Goal: Information Seeking & Learning: Learn about a topic

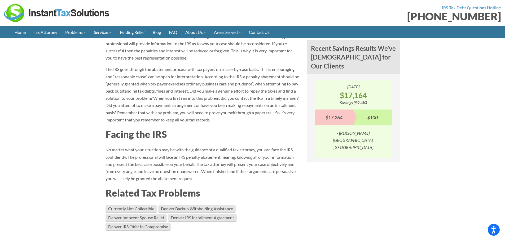
scroll to position [371, 0]
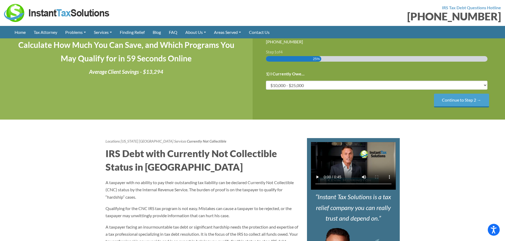
scroll to position [238, 0]
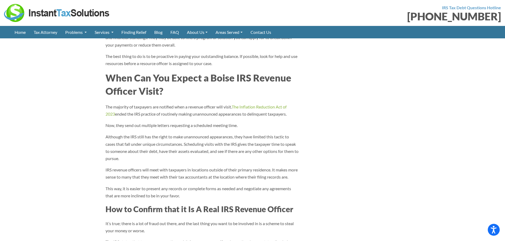
scroll to position [1059, 0]
